Goal: Task Accomplishment & Management: Use online tool/utility

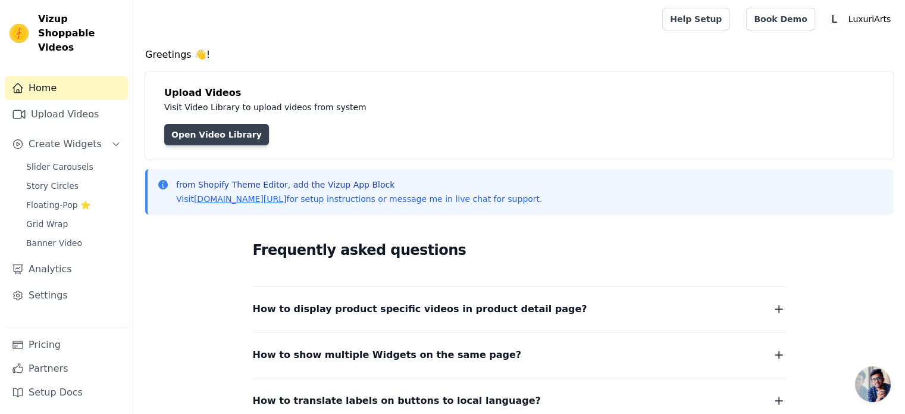
click at [227, 129] on link "Open Video Library" at bounding box center [216, 134] width 105 height 21
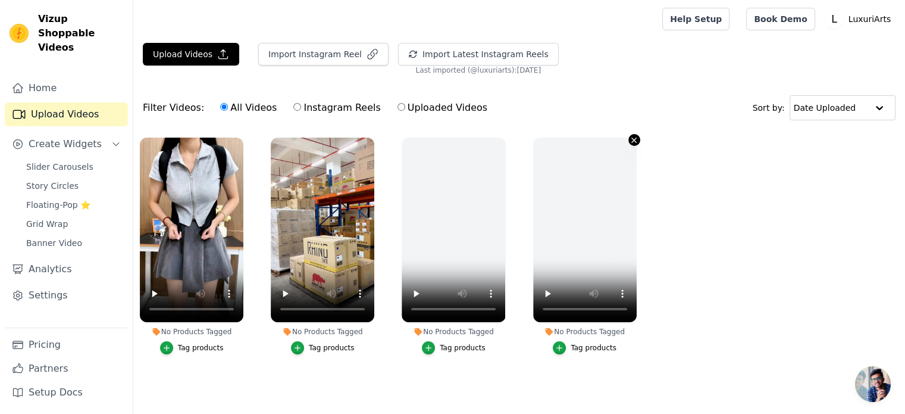
click at [637, 137] on icon "button" at bounding box center [634, 140] width 9 height 9
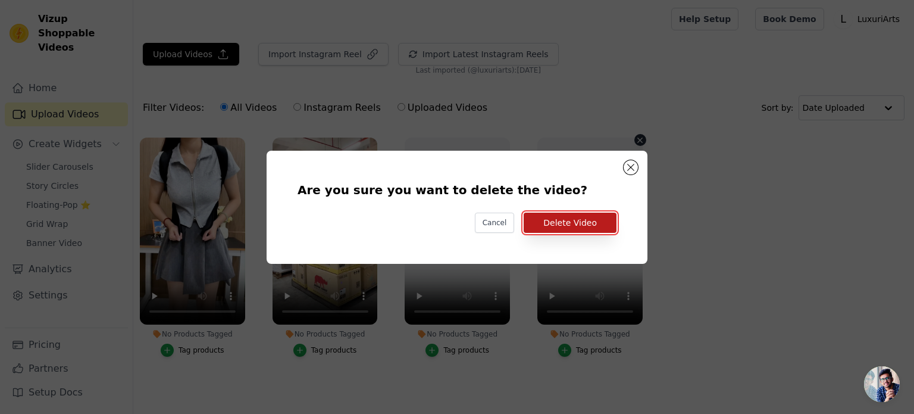
click at [564, 220] on button "Delete Video" at bounding box center [570, 222] width 93 height 20
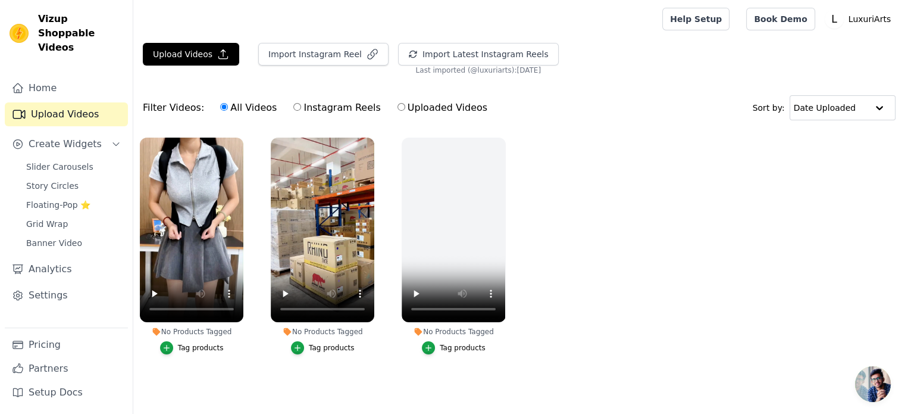
click at [293, 107] on input "Instagram Reels" at bounding box center [297, 107] width 8 height 8
radio input "true"
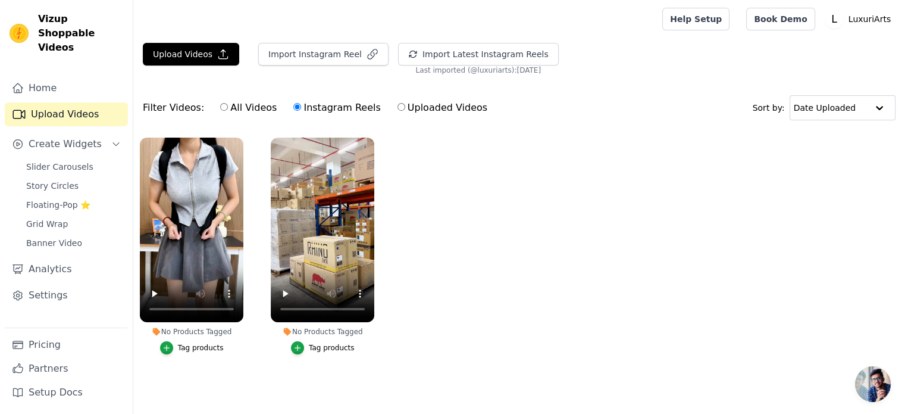
click at [252, 106] on label "All Videos" at bounding box center [249, 107] width 58 height 15
click at [228, 106] on input "All Videos" at bounding box center [224, 107] width 8 height 8
radio input "true"
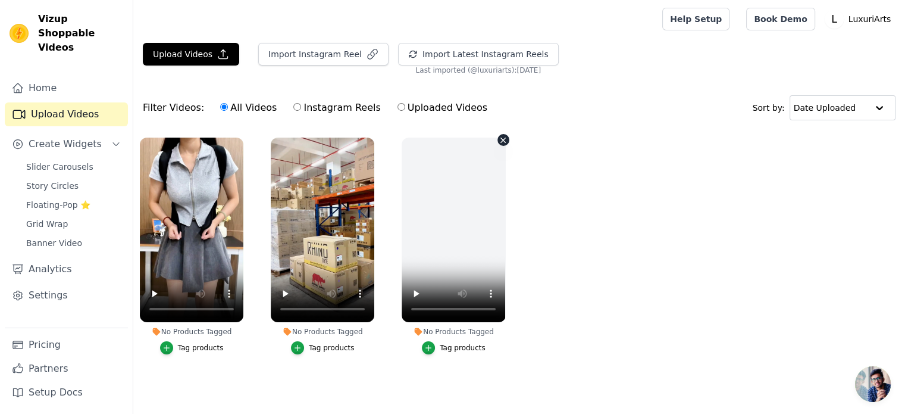
click at [505, 145] on label "No Products Tagged Tag products" at bounding box center [453, 248] width 105 height 223
click at [500, 133] on div "No Products Tagged Tag products" at bounding box center [453, 248] width 117 height 234
click at [500, 143] on icon "button" at bounding box center [503, 140] width 9 height 9
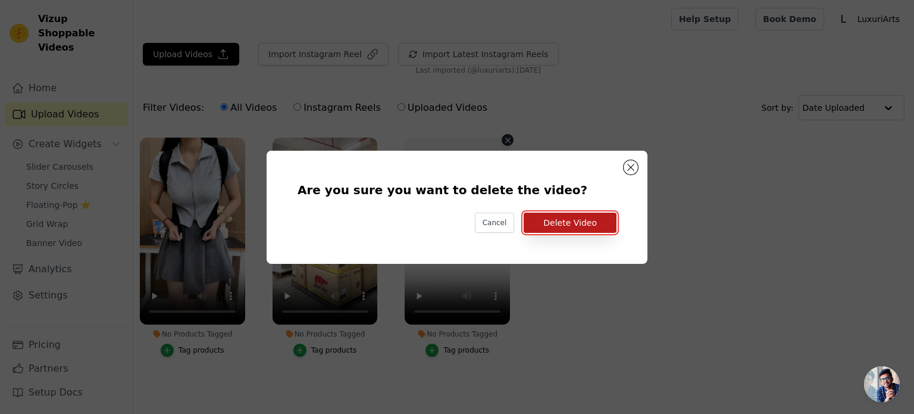
click at [537, 228] on button "Delete Video" at bounding box center [570, 222] width 93 height 20
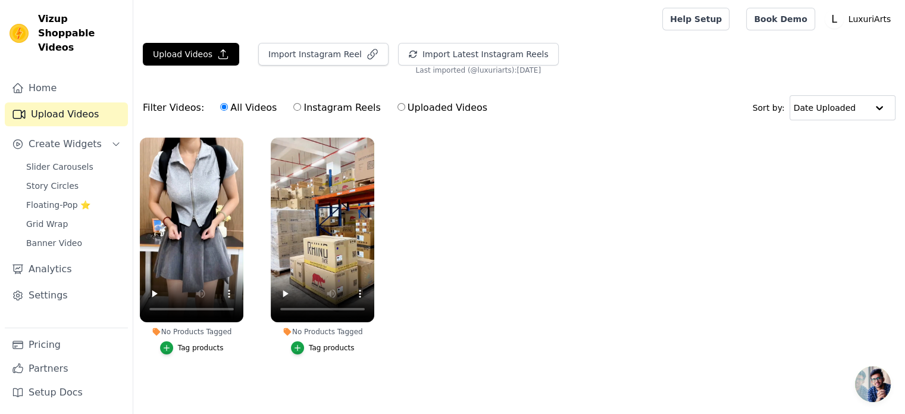
click at [309, 107] on label "Instagram Reels" at bounding box center [337, 107] width 88 height 15
click at [301, 107] on input "Instagram Reels" at bounding box center [297, 107] width 8 height 8
radio input "true"
click at [248, 107] on label "All Videos" at bounding box center [249, 107] width 58 height 15
click at [228, 107] on input "All Videos" at bounding box center [224, 107] width 8 height 8
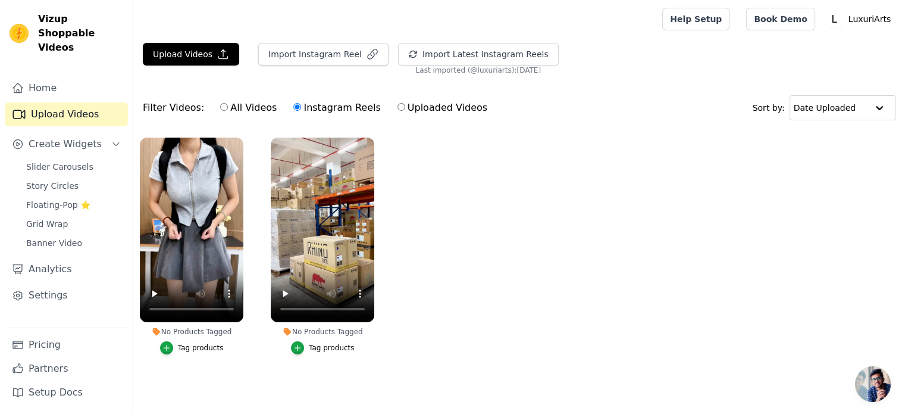
radio input "true"
click at [306, 59] on button "Import Instagram Reel" at bounding box center [323, 54] width 130 height 23
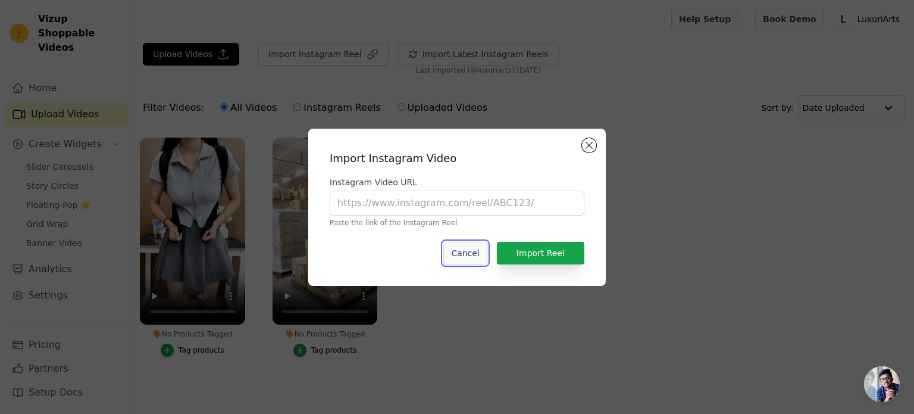
click at [467, 247] on button "Cancel" at bounding box center [464, 253] width 43 height 23
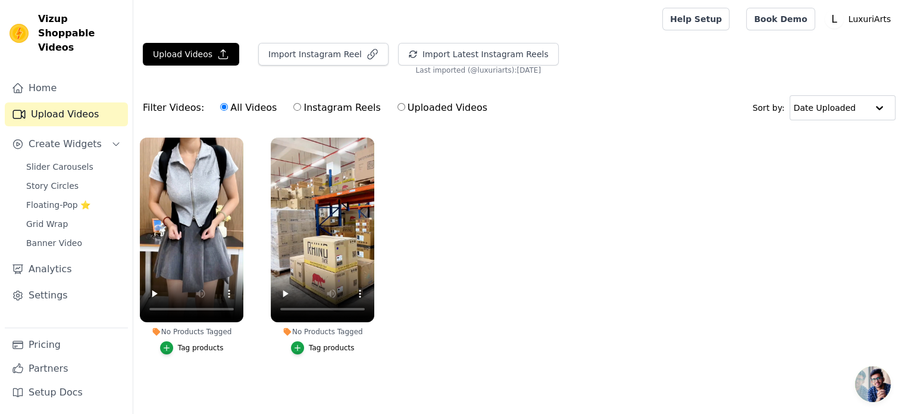
click at [316, 110] on label "Instagram Reels" at bounding box center [337, 107] width 88 height 15
click at [301, 110] on input "Instagram Reels" at bounding box center [297, 107] width 8 height 8
radio input "true"
click at [253, 108] on label "All Videos" at bounding box center [249, 107] width 58 height 15
click at [228, 108] on input "All Videos" at bounding box center [224, 107] width 8 height 8
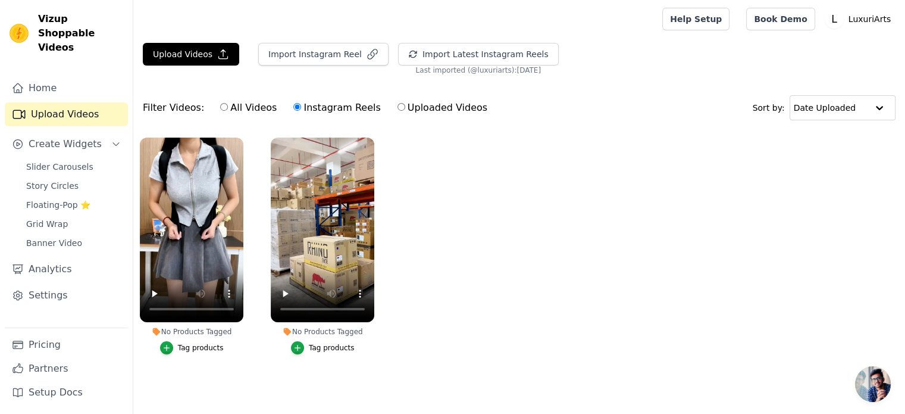
radio input "true"
click at [438, 107] on label "Uploaded Videos" at bounding box center [442, 107] width 91 height 15
click at [405, 107] on input "Uploaded Videos" at bounding box center [401, 107] width 8 height 8
radio input "true"
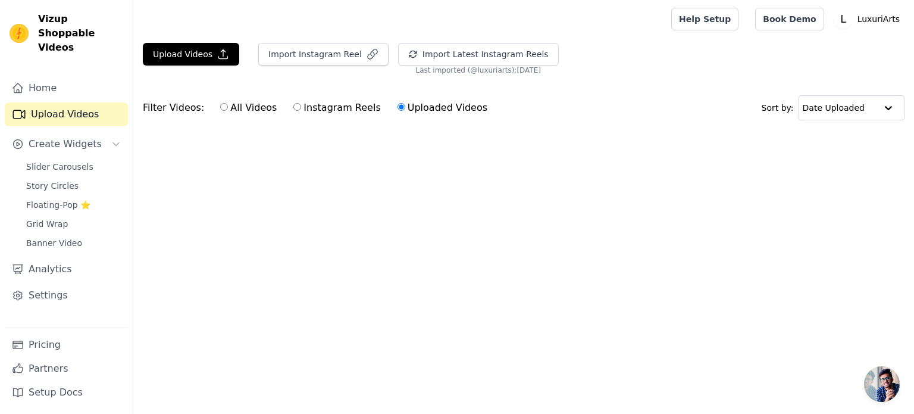
click at [221, 101] on label "All Videos" at bounding box center [249, 107] width 58 height 15
click at [221, 103] on input "All Videos" at bounding box center [224, 107] width 8 height 8
radio input "true"
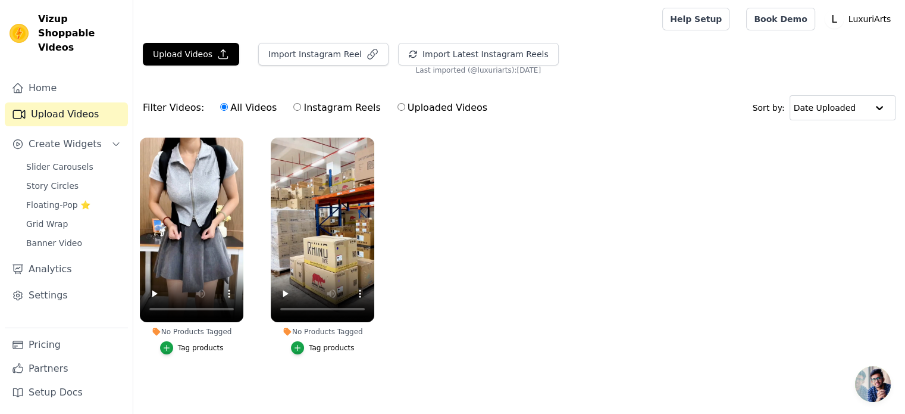
click at [300, 112] on label "Instagram Reels" at bounding box center [337, 107] width 88 height 15
click at [300, 111] on input "Instagram Reels" at bounding box center [297, 107] width 8 height 8
radio input "true"
click at [244, 109] on label "All Videos" at bounding box center [249, 107] width 58 height 15
click at [228, 109] on input "All Videos" at bounding box center [224, 107] width 8 height 8
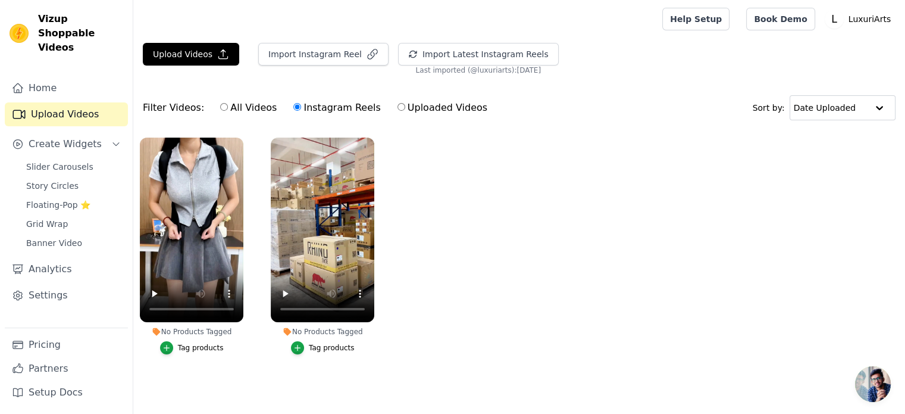
radio input "true"
click at [190, 45] on button "Upload Videos" at bounding box center [191, 54] width 96 height 23
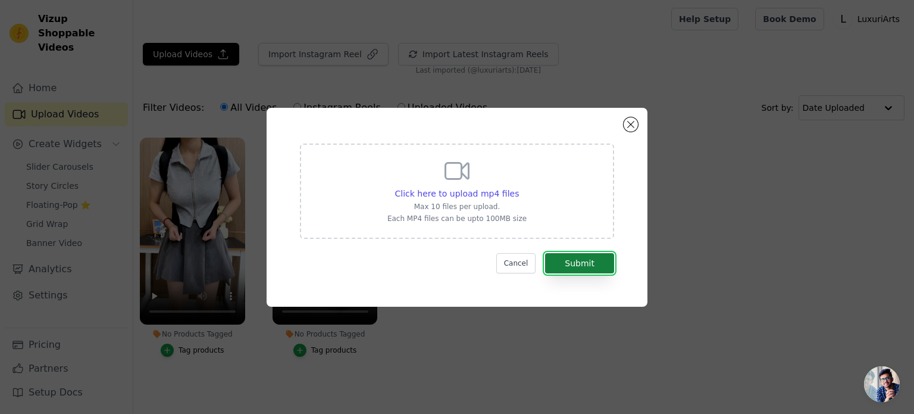
click at [565, 256] on button "Submit" at bounding box center [579, 263] width 69 height 20
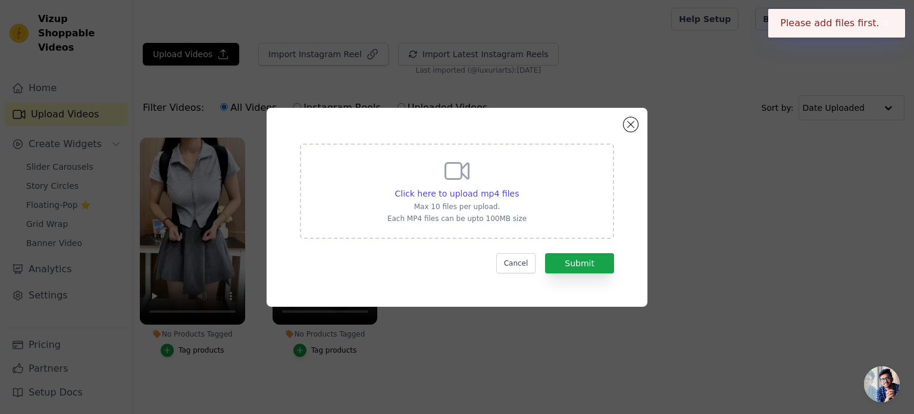
click at [486, 181] on div "Click here to upload mp4 files Max 10 files per upload. Each MP4 files can be u…" at bounding box center [456, 189] width 139 height 67
click at [518, 187] on input "Click here to upload mp4 files Max 10 files per upload. Each MP4 files can be u…" at bounding box center [518, 187] width 1 height 1
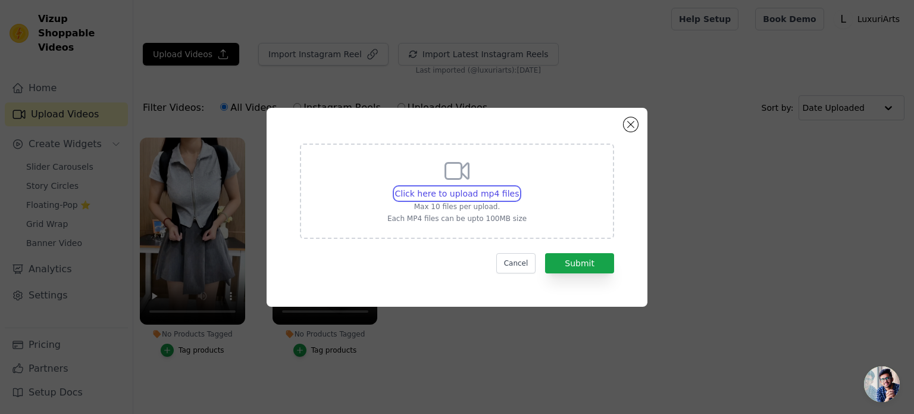
type input "C:\fakepath\adjustable posture belt comfortable discreet back.mp4"
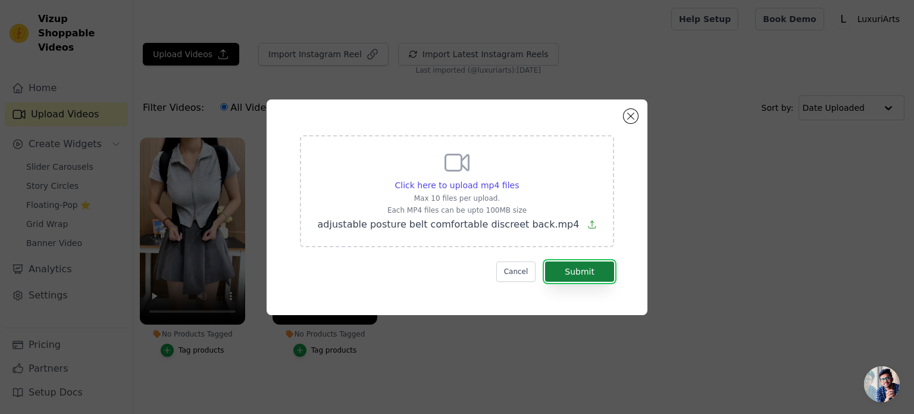
click at [553, 262] on button "Submit" at bounding box center [579, 271] width 69 height 20
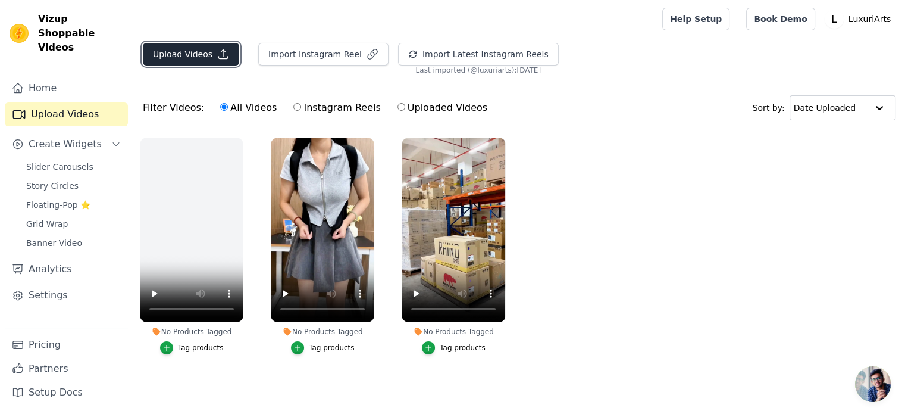
click at [217, 49] on icon "button" at bounding box center [223, 54] width 12 height 12
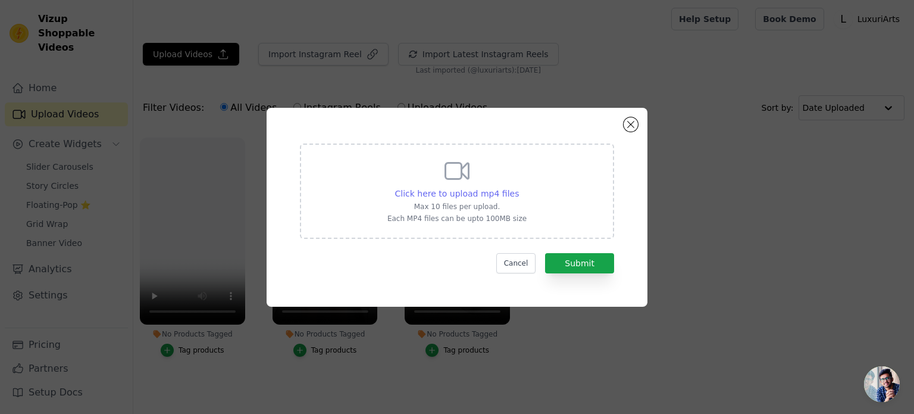
click at [492, 195] on span "Click here to upload mp4 files" at bounding box center [457, 194] width 124 height 10
click at [518, 187] on input "Click here to upload mp4 files Max 10 files per upload. Each MP4 files can be u…" at bounding box center [518, 187] width 1 height 1
type input "C:\fakepath\[DOMAIN_NAME]_@choilego_1757984441806.mp4"
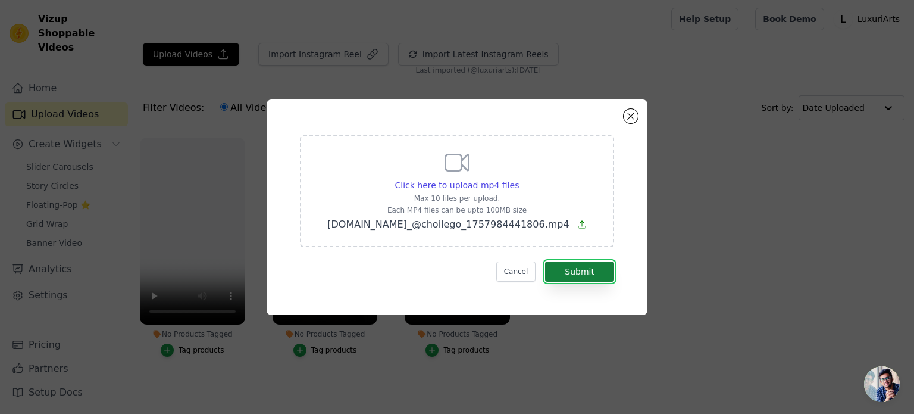
click at [575, 270] on button "Submit" at bounding box center [579, 271] width 69 height 20
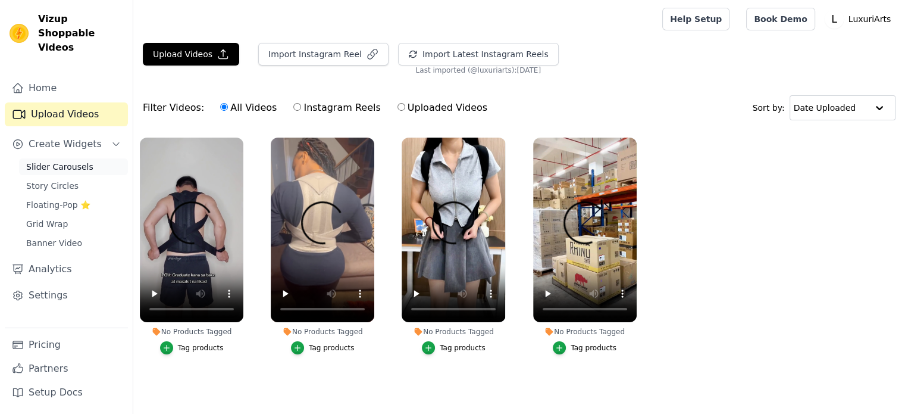
click at [69, 161] on span "Slider Carousels" at bounding box center [59, 167] width 67 height 12
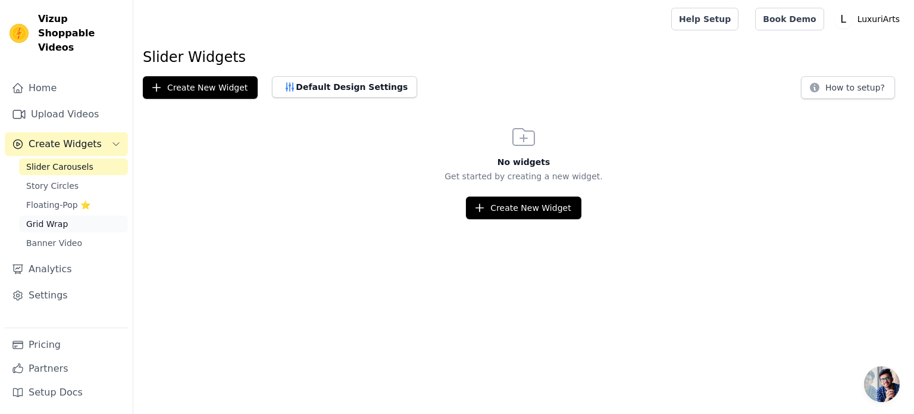
click at [40, 218] on span "Grid Wrap" at bounding box center [47, 224] width 42 height 12
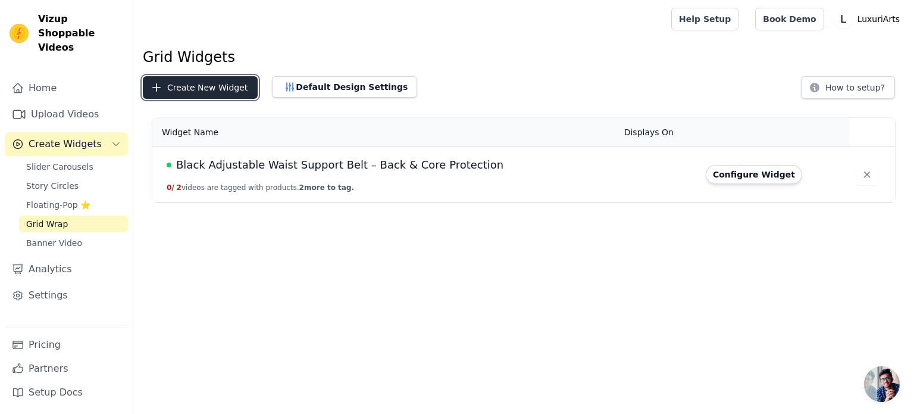
click at [239, 85] on button "Create New Widget" at bounding box center [200, 87] width 115 height 23
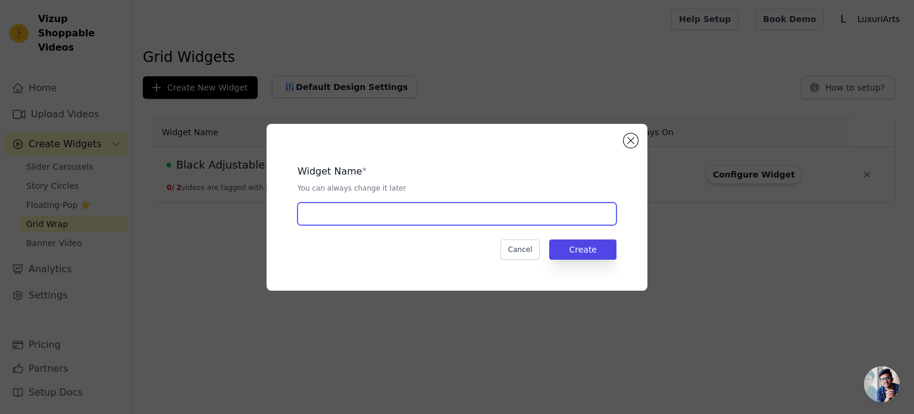
click at [419, 221] on input "text" at bounding box center [457, 213] width 319 height 23
paste input "Adjustable Posture Corrector Belt"
type input "Adjustable Posture Corrector Belt"
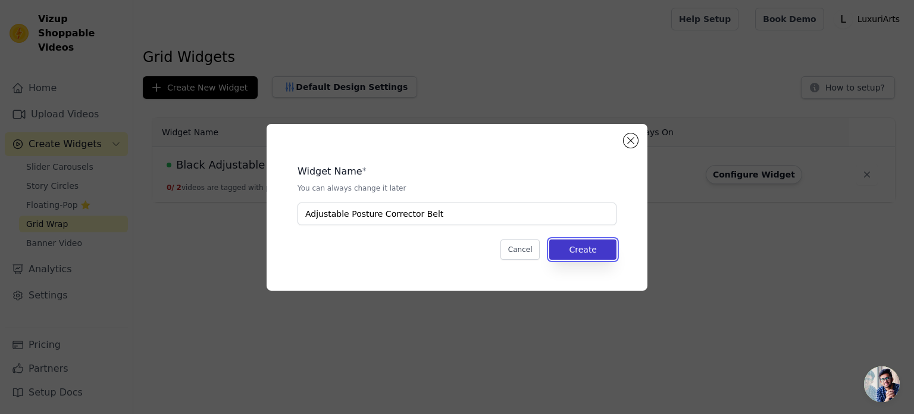
click at [590, 245] on button "Create" at bounding box center [582, 249] width 67 height 20
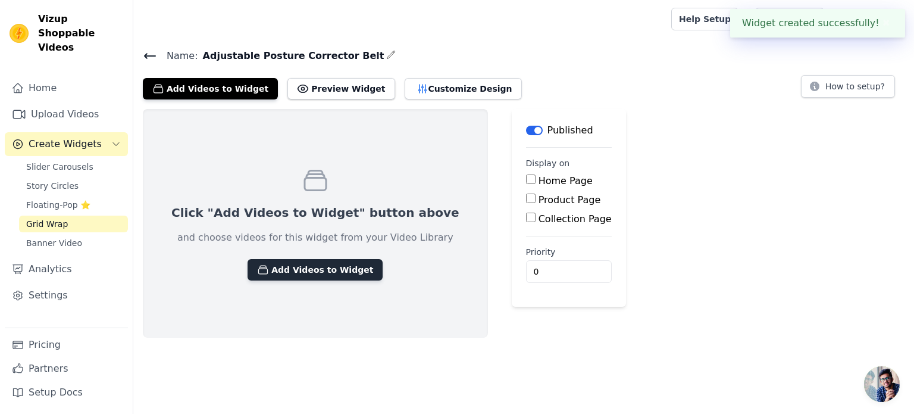
click at [316, 271] on button "Add Videos to Widget" at bounding box center [315, 269] width 135 height 21
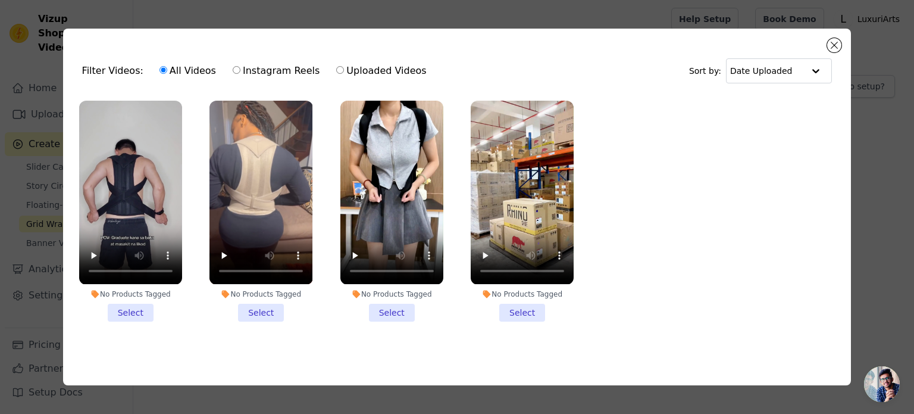
click at [137, 310] on li "No Products Tagged Select" at bounding box center [130, 211] width 103 height 220
click at [0, 0] on input "No Products Tagged Select" at bounding box center [0, 0] width 0 height 0
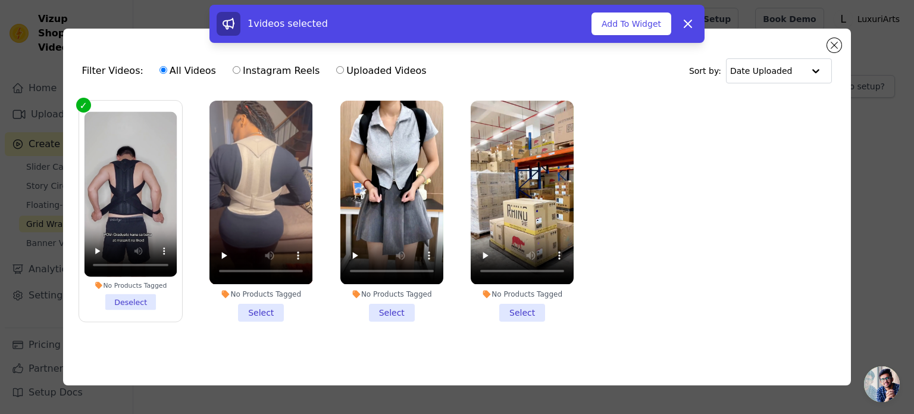
click at [253, 317] on li "No Products Tagged Select" at bounding box center [260, 211] width 103 height 220
click at [0, 0] on input "No Products Tagged Select" at bounding box center [0, 0] width 0 height 0
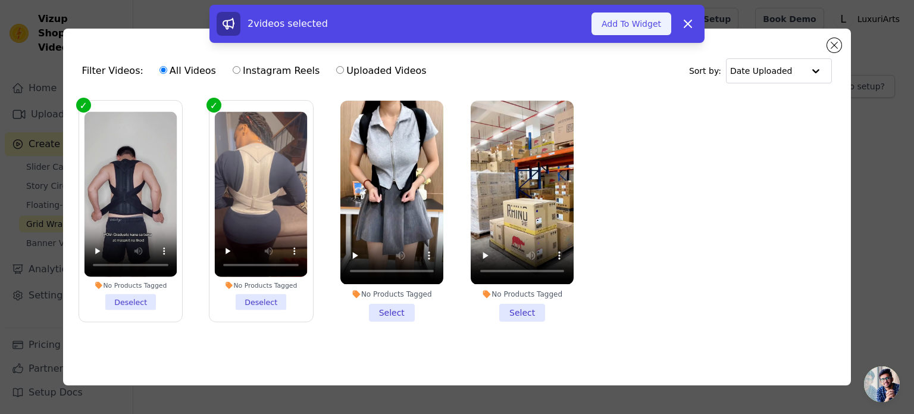
click at [640, 30] on button "Add To Widget" at bounding box center [631, 23] width 80 height 23
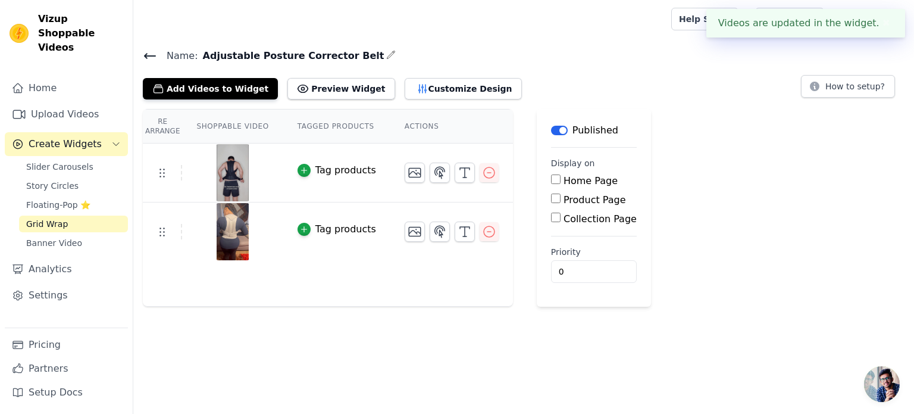
click at [159, 56] on span "Name:" at bounding box center [177, 56] width 41 height 14
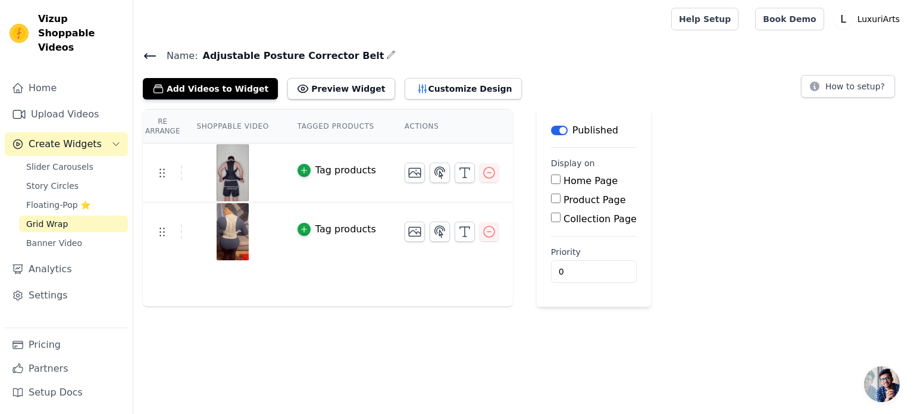
click at [155, 55] on icon at bounding box center [150, 56] width 11 height 5
